Goal: Use online tool/utility: Utilize a website feature to perform a specific function

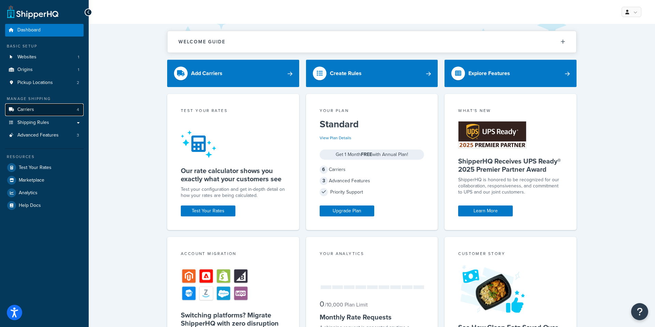
click at [33, 112] on span "Carriers" at bounding box center [25, 110] width 17 height 6
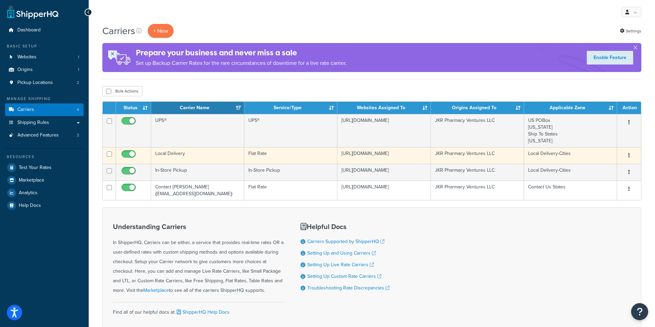
click at [451, 157] on td "JKR Pharmacy Ventures LLC" at bounding box center [477, 155] width 93 height 17
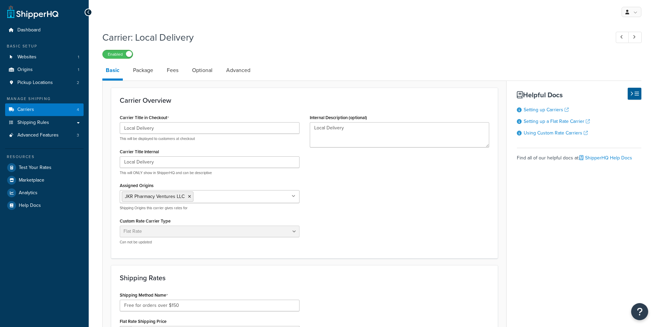
select select "flat"
click at [40, 170] on span "Test Your Rates" at bounding box center [35, 168] width 33 height 6
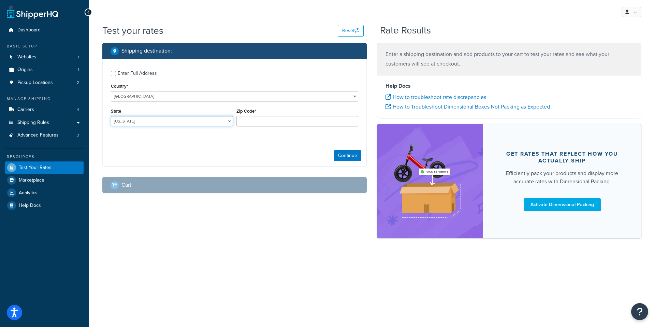
click at [157, 122] on select "Alabama Alaska American Samoa Arizona Arkansas Armed Forces Americas Armed Forc…" at bounding box center [172, 121] width 122 height 10
select select "KY"
click at [111, 116] on select "Alabama Alaska American Samoa Arizona Arkansas Armed Forces Americas Armed Forc…" at bounding box center [172, 121] width 122 height 10
click at [261, 121] on input "Zip Code*" at bounding box center [298, 121] width 122 height 10
type input "40511"
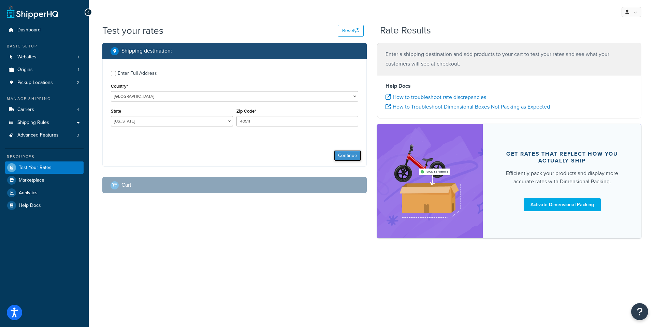
click at [345, 156] on button "Continue" at bounding box center [347, 155] width 27 height 11
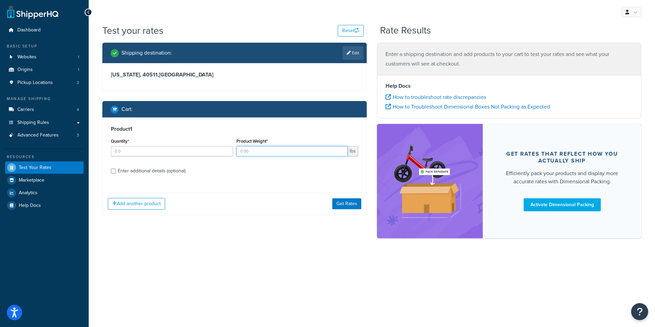
click at [253, 151] on input "Product Weight*" at bounding box center [293, 151] width 112 height 10
type input "1"
click at [188, 158] on div "Quantity*" at bounding box center [172, 149] width 126 height 25
type input "1"
click at [350, 204] on button "Get Rates" at bounding box center [347, 203] width 29 height 11
